Goal: Information Seeking & Learning: Learn about a topic

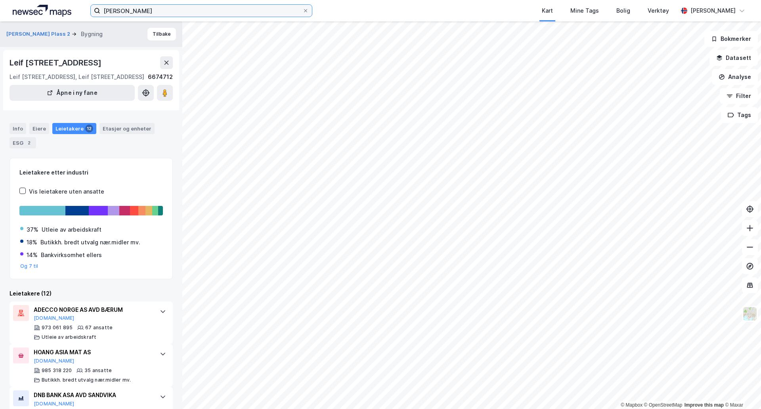
click at [226, 13] on input "[PERSON_NAME]" at bounding box center [201, 11] width 202 height 12
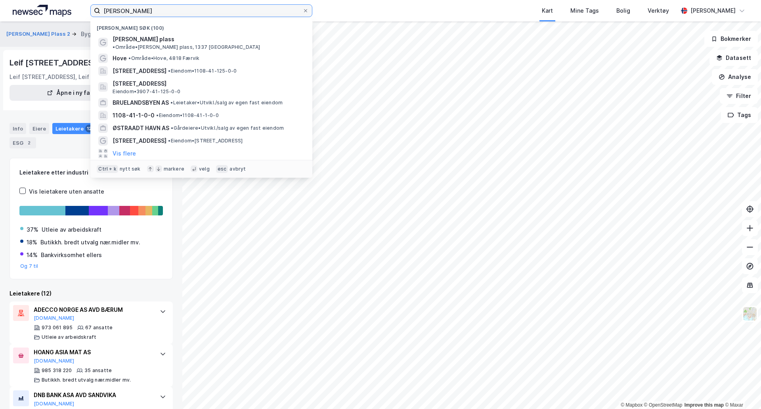
click at [226, 13] on input "[PERSON_NAME]" at bounding box center [201, 11] width 202 height 12
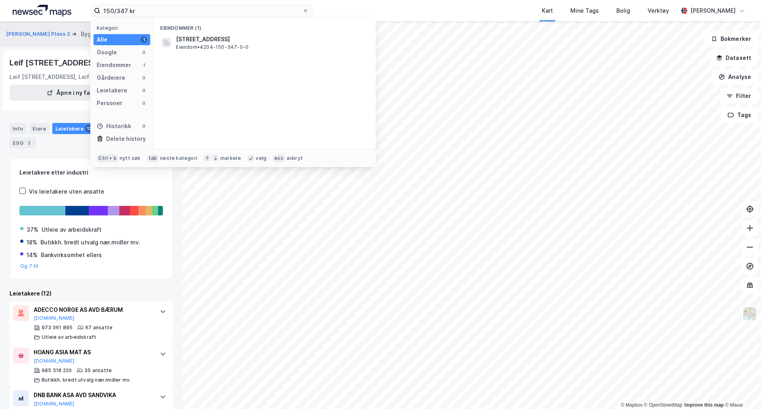
click at [227, 54] on div "Eiendommer (1) [STREET_ADDRESS] • 4204-150-347-0-0" at bounding box center [265, 84] width 222 height 130
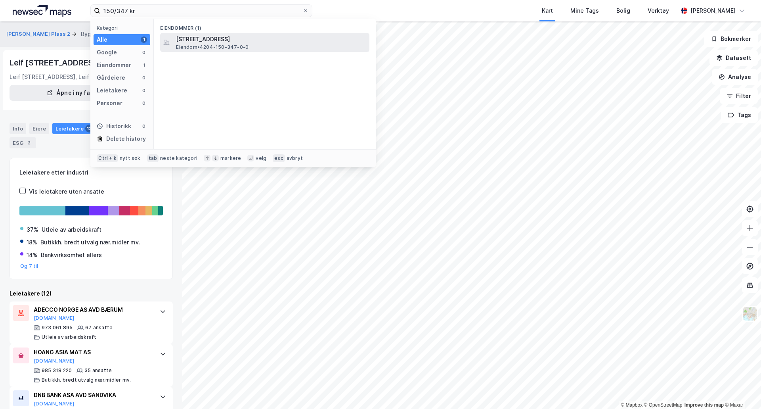
click at [230, 43] on span "[STREET_ADDRESS]" at bounding box center [271, 40] width 190 height 10
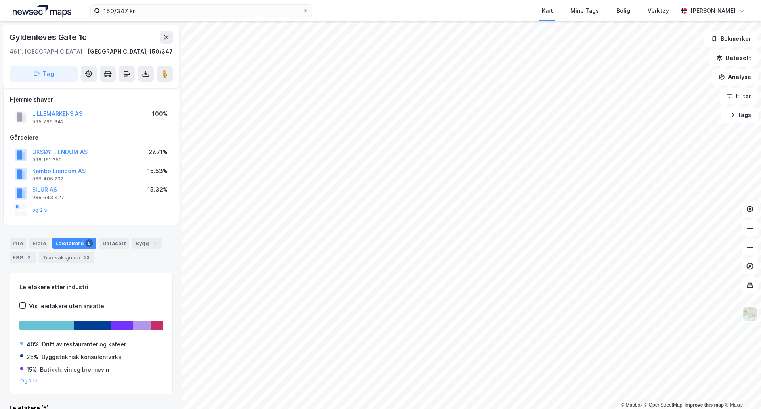
scroll to position [5, 0]
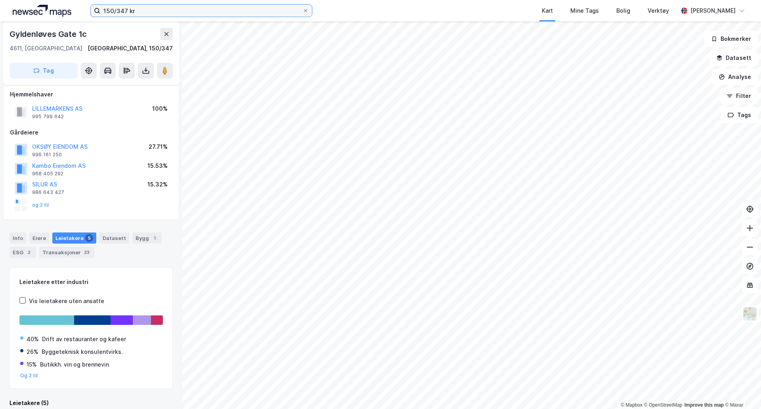
click at [193, 8] on input "150/347 kr" at bounding box center [201, 11] width 202 height 12
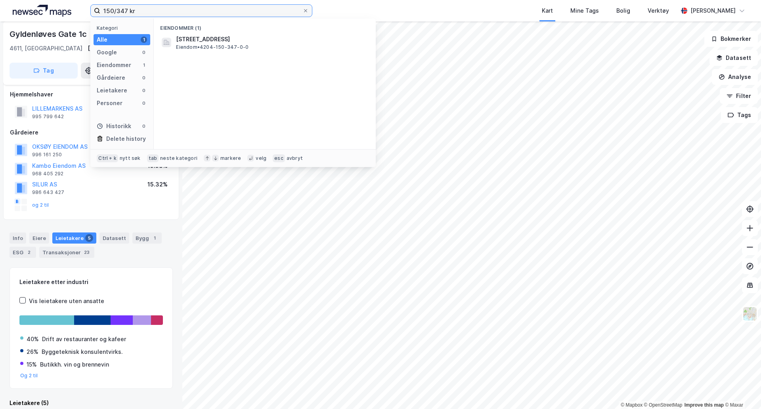
click at [193, 8] on input "150/347 kr" at bounding box center [201, 11] width 202 height 12
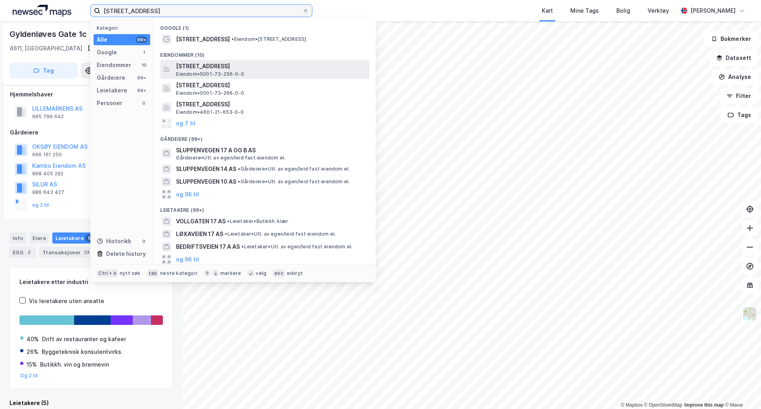
type input "[STREET_ADDRESS]"
click at [246, 65] on span "[STREET_ADDRESS]" at bounding box center [271, 66] width 190 height 10
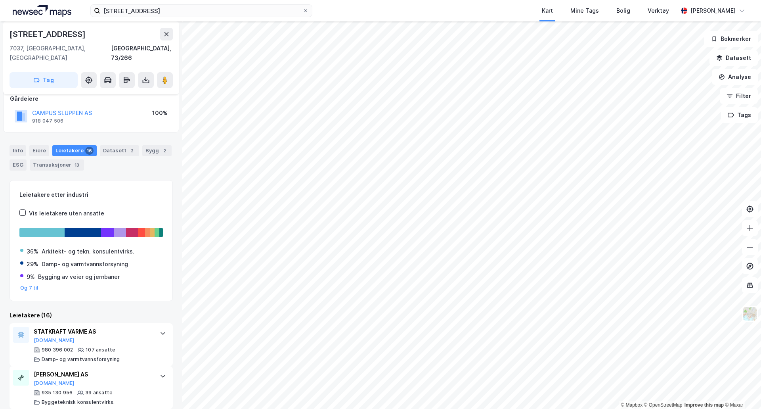
scroll to position [40, 0]
